Goal: Information Seeking & Learning: Understand process/instructions

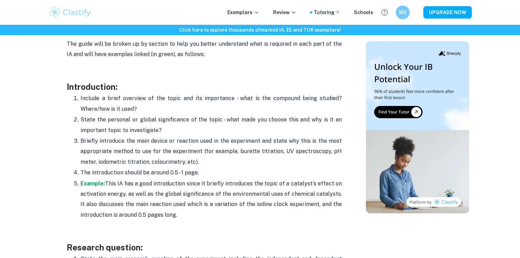
scroll to position [433, 0]
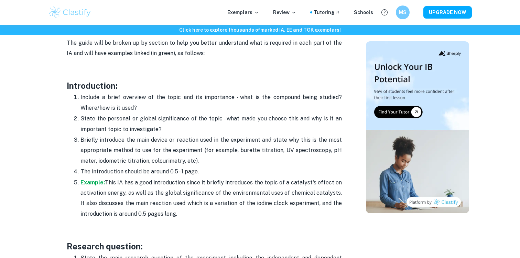
click at [163, 94] on p "Include a brief overview of the topic and its importance - what is the compound…" at bounding box center [212, 102] width 262 height 21
click at [163, 96] on p "Include a brief overview of the topic and its importance - what is the compound…" at bounding box center [212, 102] width 262 height 21
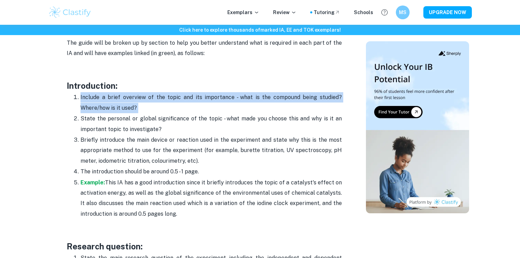
click at [163, 96] on p "Include a brief overview of the topic and its importance - what is the compound…" at bounding box center [212, 102] width 262 height 21
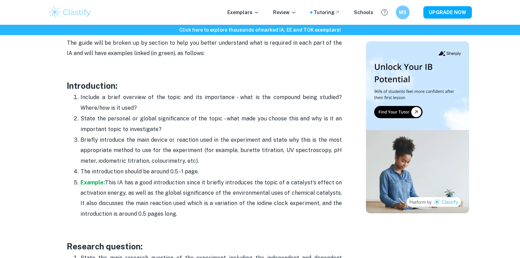
click at [156, 126] on p "State the personal or global significance of the topic - what made you choose t…" at bounding box center [212, 124] width 262 height 21
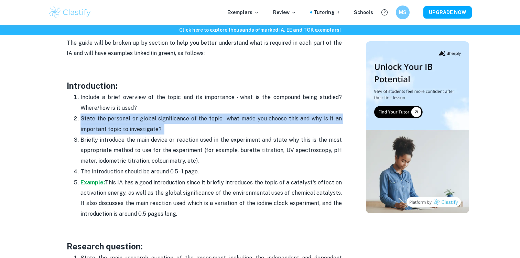
click at [156, 126] on p "State the personal or global significance of the topic - what made you choose t…" at bounding box center [212, 124] width 262 height 21
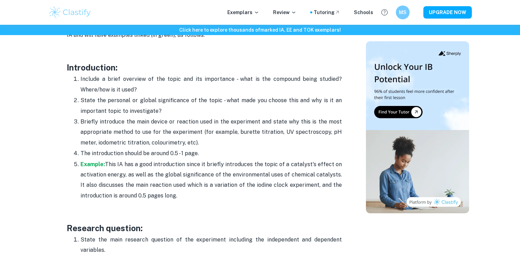
scroll to position [461, 0]
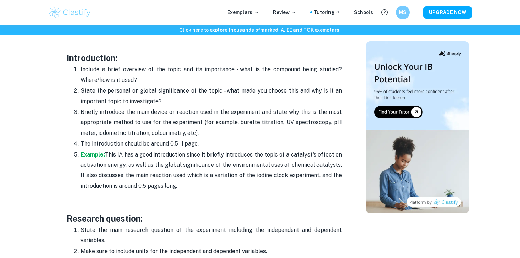
click at [156, 126] on p "Briefly introduce the main device or reaction used in the experiment and state …" at bounding box center [212, 122] width 262 height 31
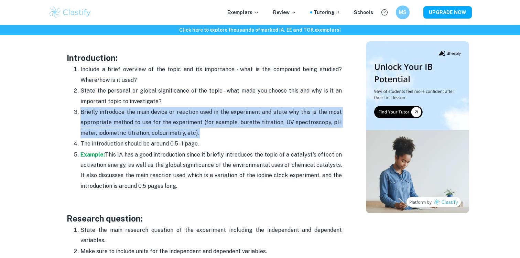
click at [156, 126] on p "Briefly introduce the main device or reaction used in the experiment and state …" at bounding box center [212, 122] width 262 height 31
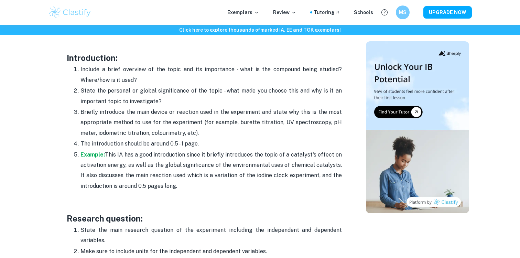
click at [156, 126] on p "Briefly introduce the main device or reaction used in the experiment and state …" at bounding box center [212, 122] width 262 height 31
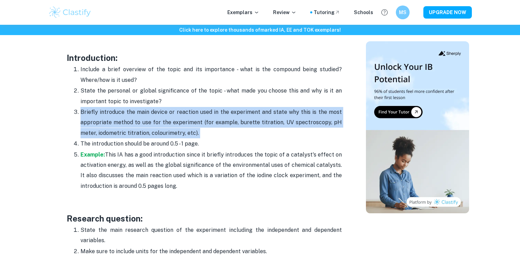
click at [156, 126] on p "Briefly introduce the main device or reaction used in the experiment and state …" at bounding box center [212, 122] width 262 height 31
click at [139, 123] on p "Briefly introduce the main device or reaction used in the experiment and state …" at bounding box center [212, 122] width 262 height 31
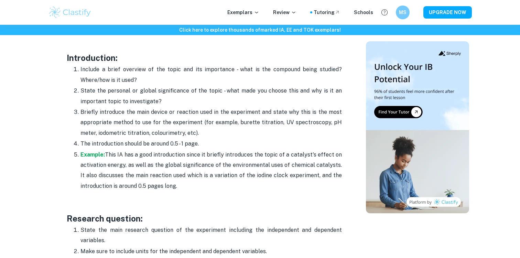
click at [161, 145] on p "The introduction should be around 0.5 - 1 page." at bounding box center [212, 144] width 262 height 10
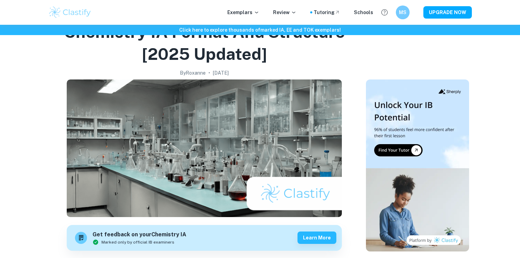
scroll to position [41, 0]
